Goal: Check status: Check status

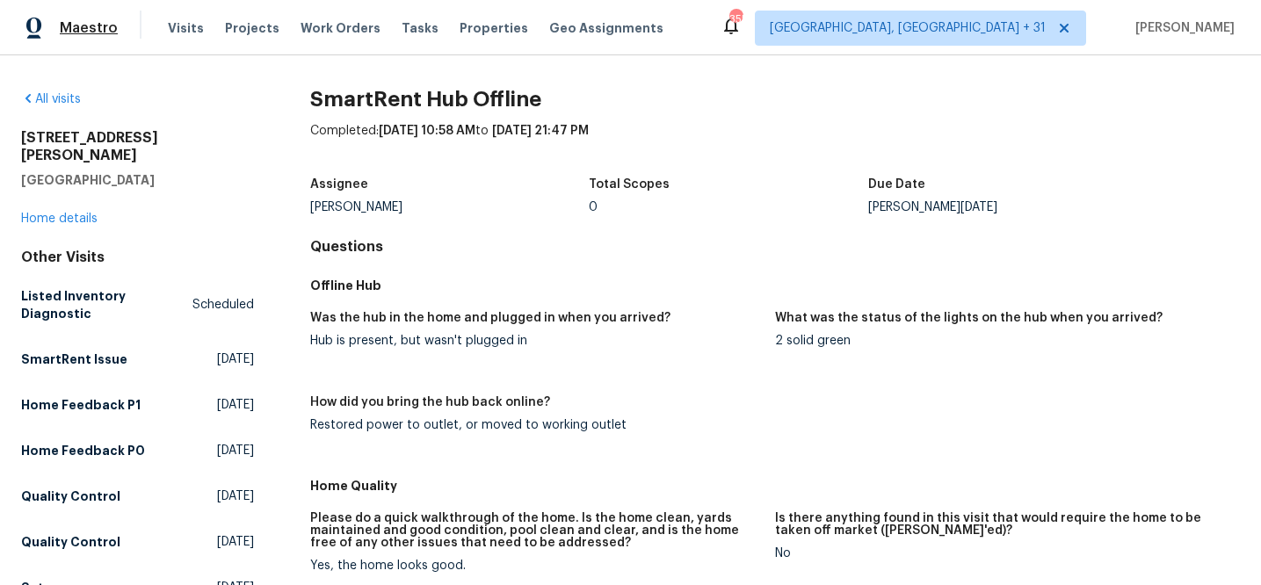
click at [78, 29] on span "Maestro" at bounding box center [89, 28] width 58 height 18
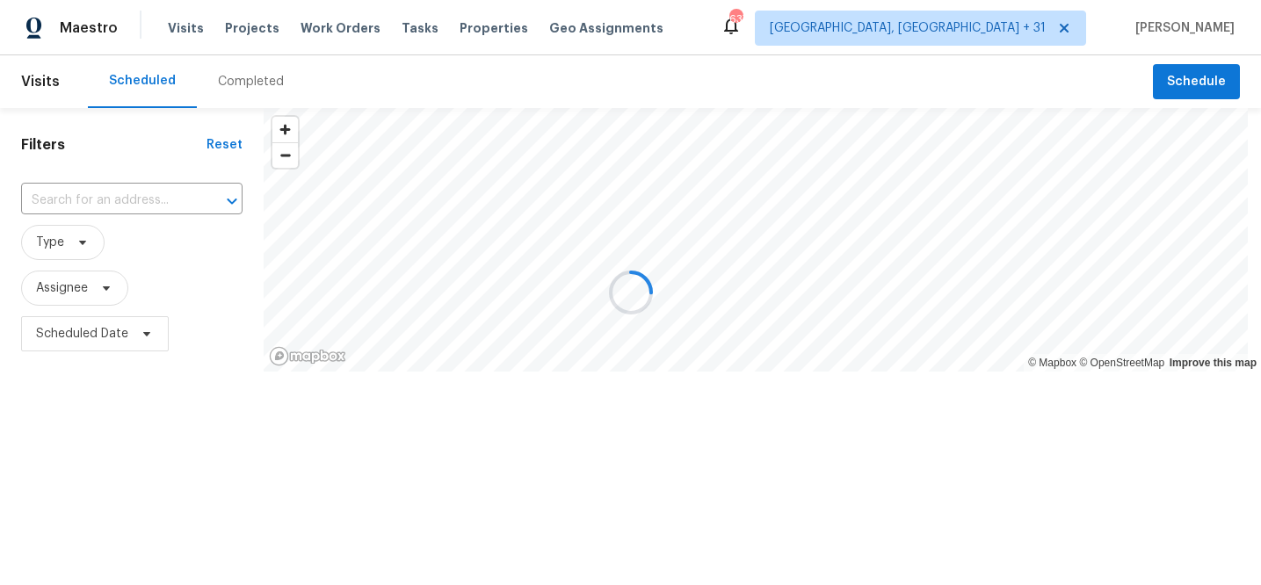
click at [178, 29] on div at bounding box center [630, 292] width 1261 height 585
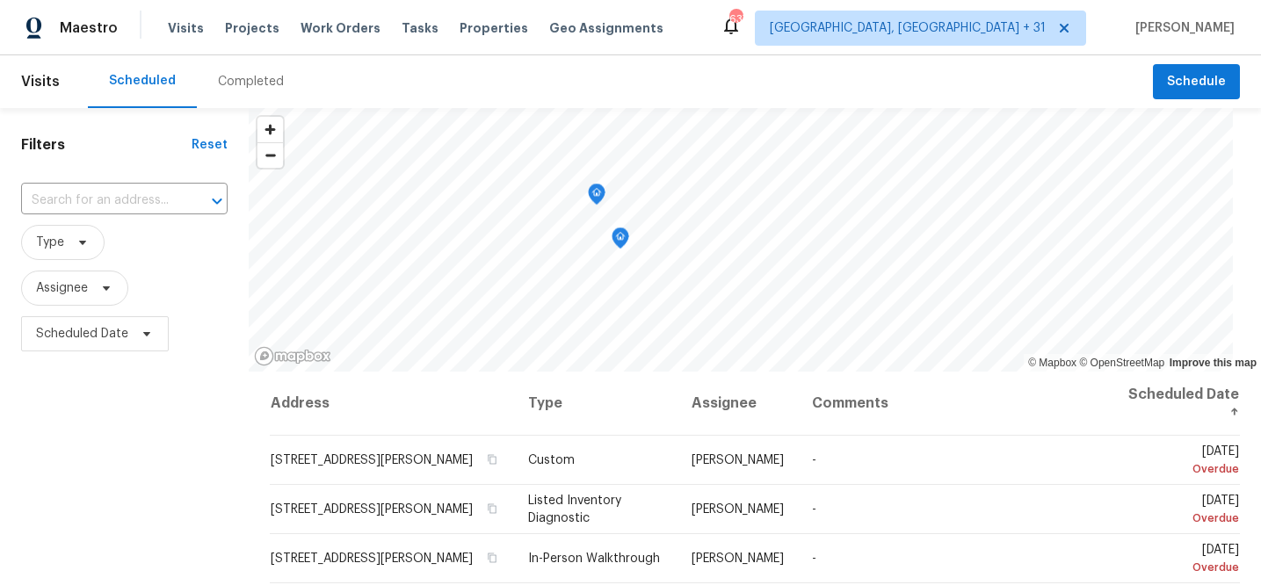
click at [253, 66] on div "Completed" at bounding box center [251, 81] width 108 height 53
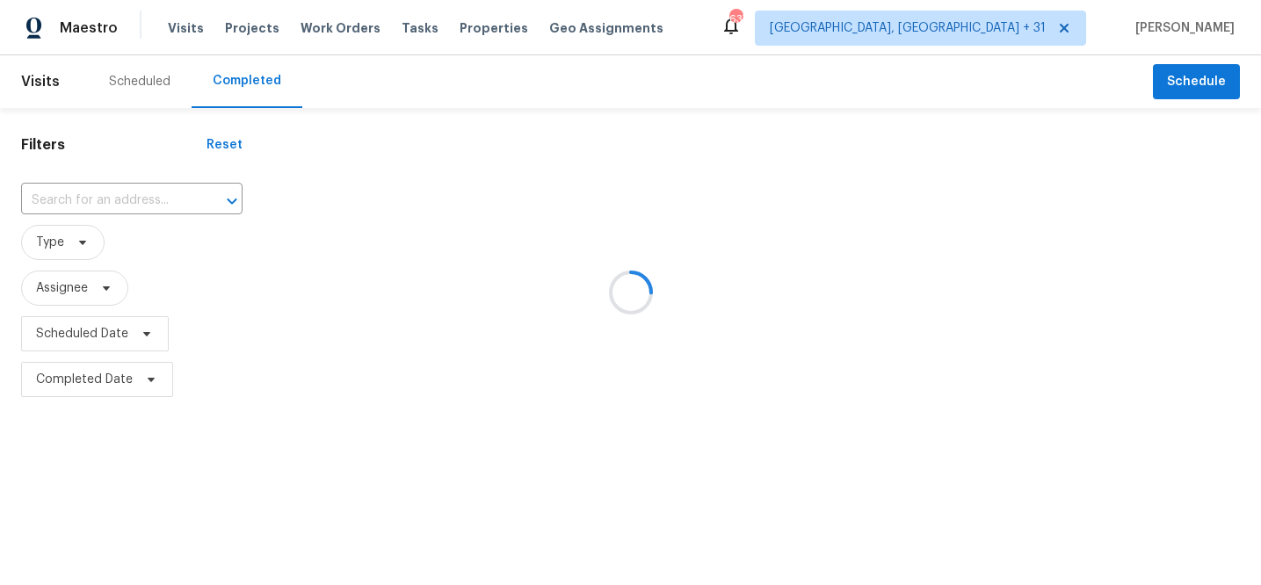
click at [123, 201] on div at bounding box center [630, 292] width 1261 height 585
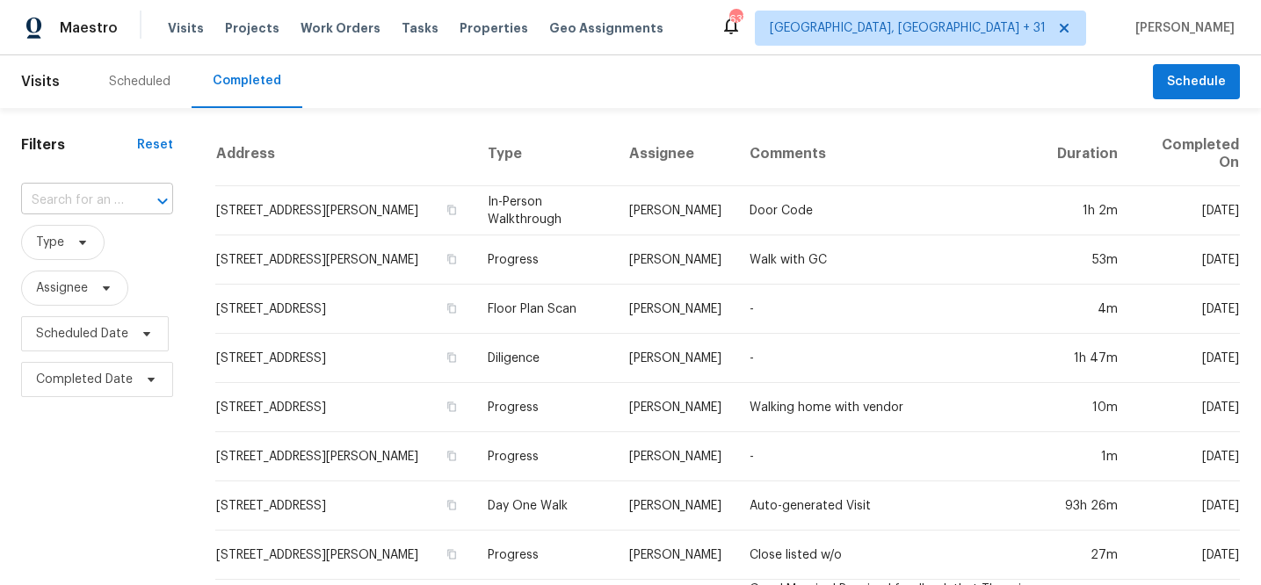
click at [127, 198] on div at bounding box center [150, 201] width 46 height 25
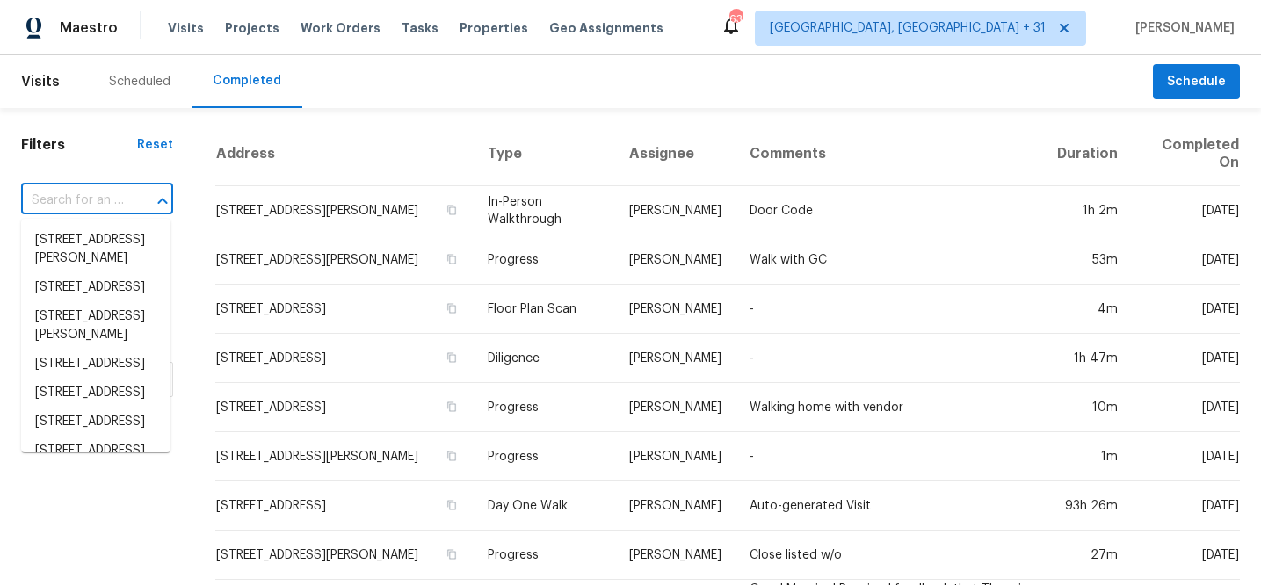
paste input "13 [PERSON_NAME]"
type input "13 [PERSON_NAME]"
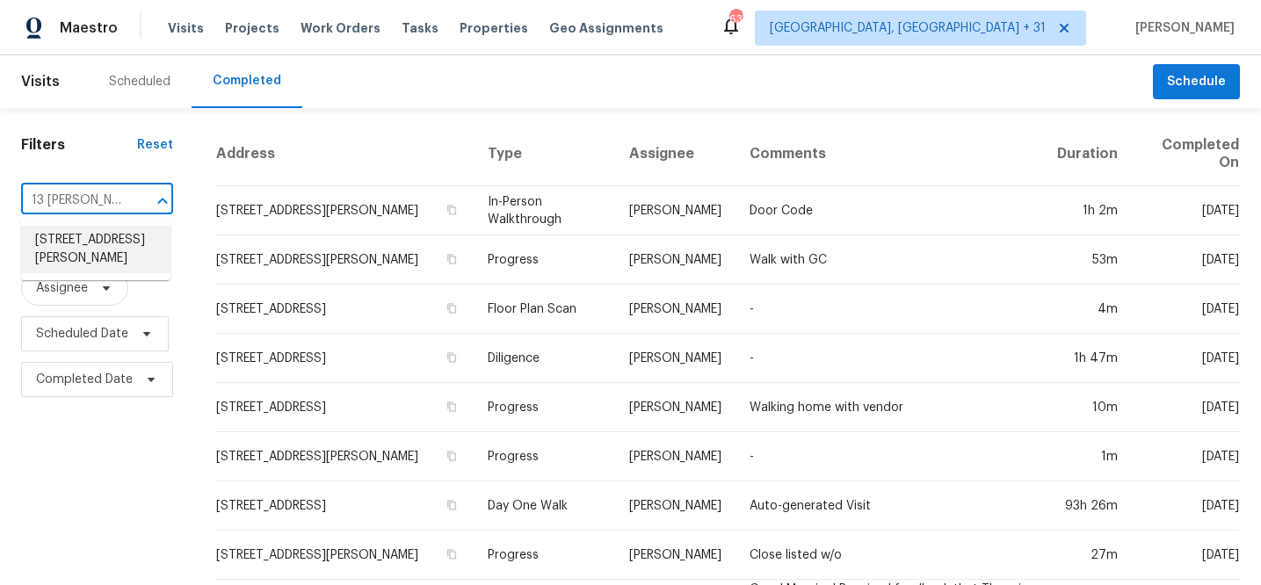
click at [85, 241] on li "[STREET_ADDRESS][PERSON_NAME]" at bounding box center [95, 249] width 149 height 47
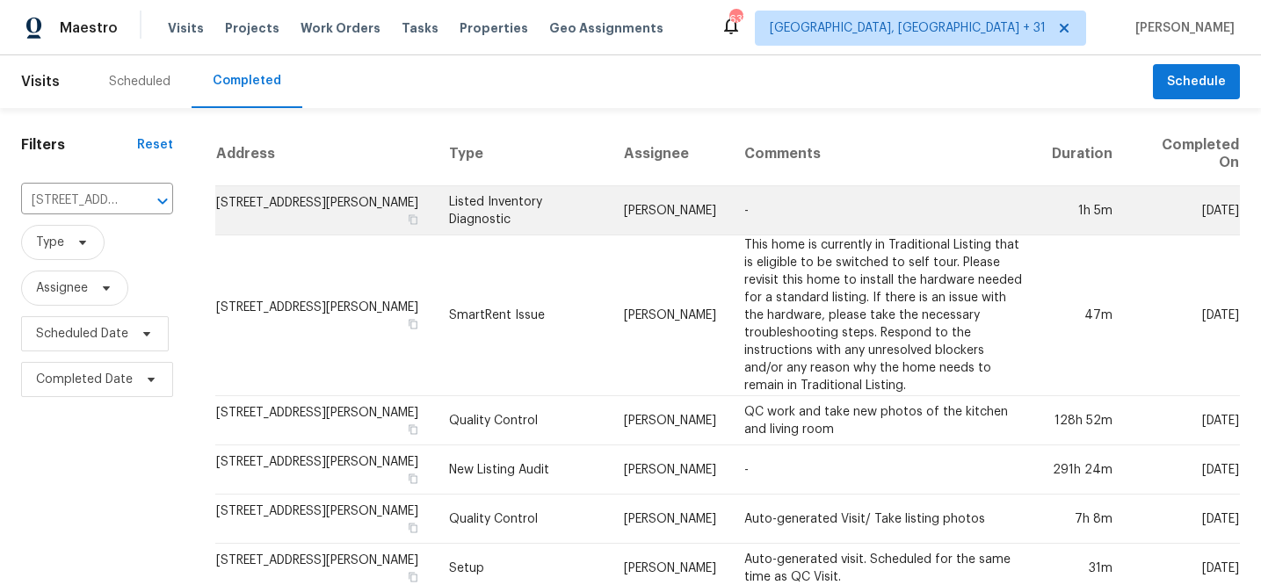
click at [541, 203] on td "Listed Inventory Diagnostic" at bounding box center [522, 210] width 175 height 49
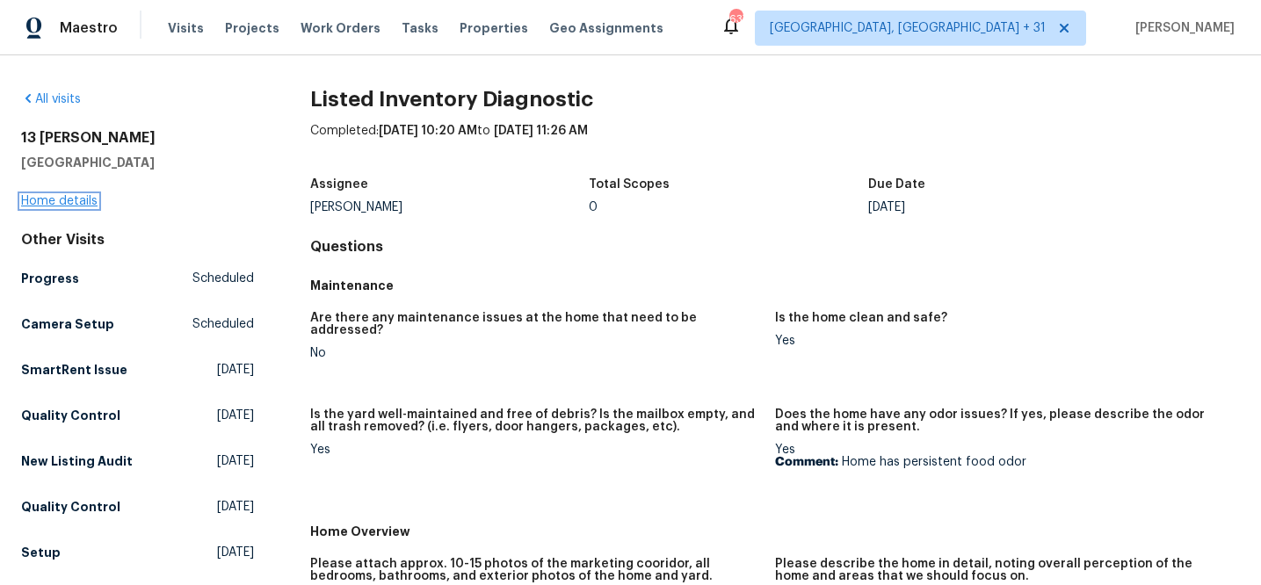
click at [71, 204] on link "Home details" at bounding box center [59, 201] width 76 height 12
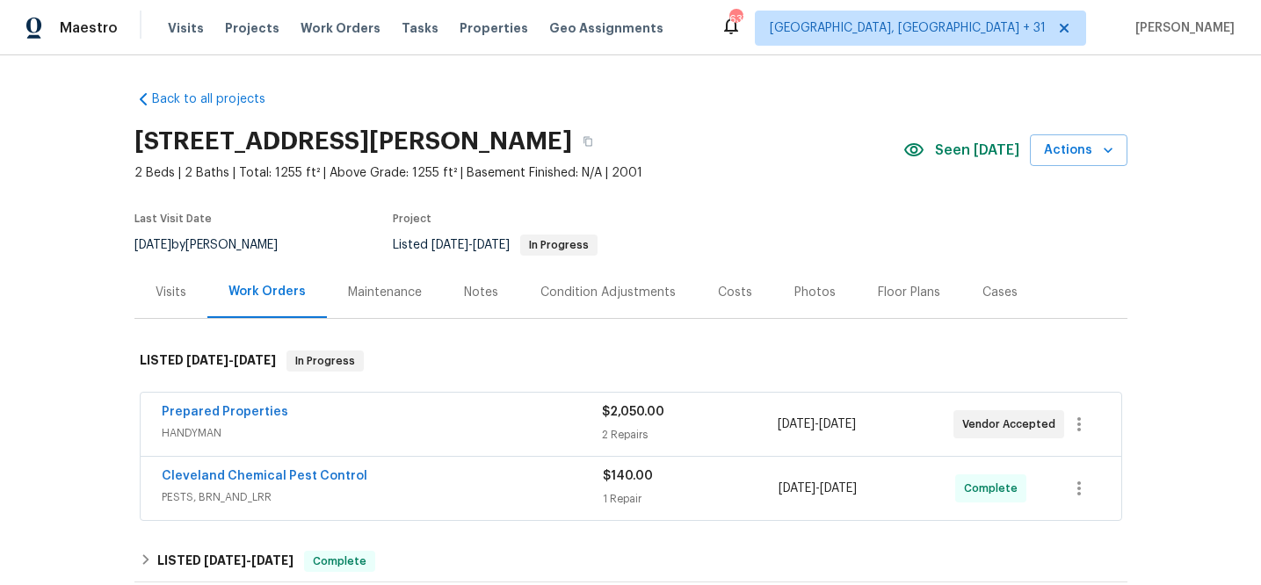
click at [164, 294] on div "Visits" at bounding box center [171, 293] width 31 height 18
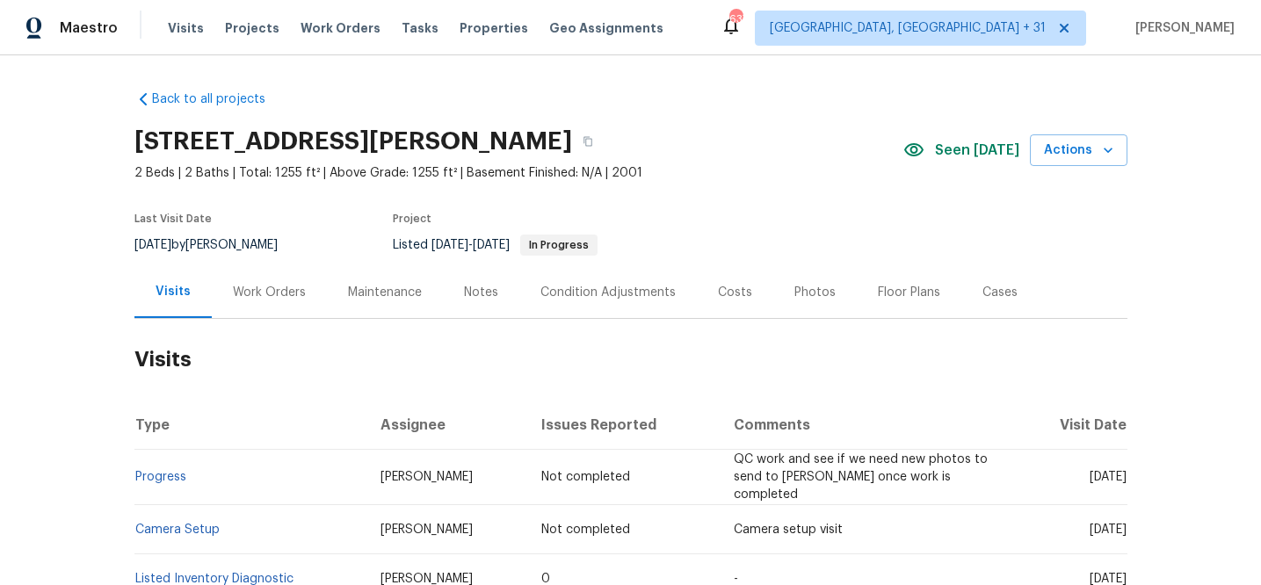
click at [329, 294] on div "Maintenance" at bounding box center [385, 292] width 116 height 52
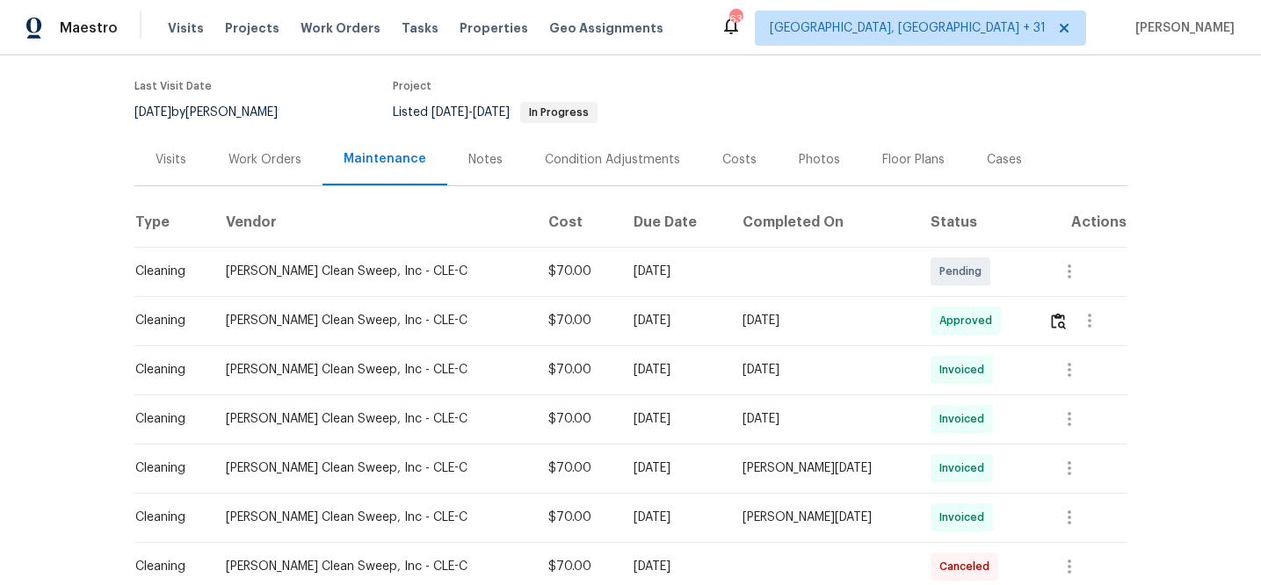
scroll to position [158, 0]
